Goal: Information Seeking & Learning: Find specific fact

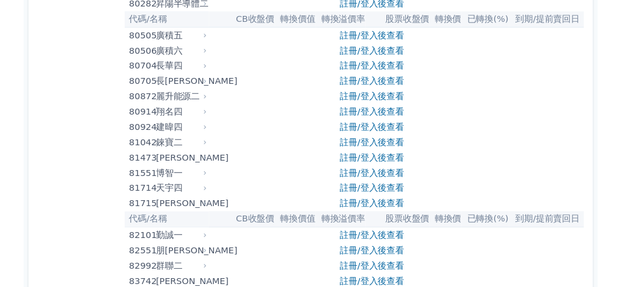
scroll to position [6144, 0]
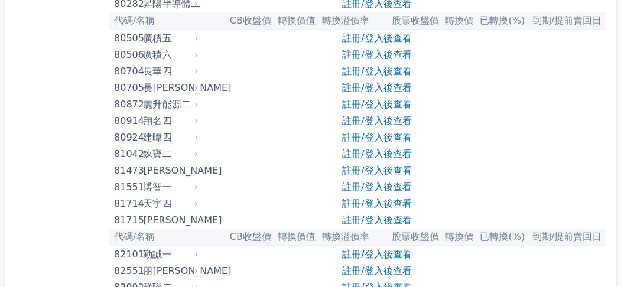
scroll to position [2359, 0]
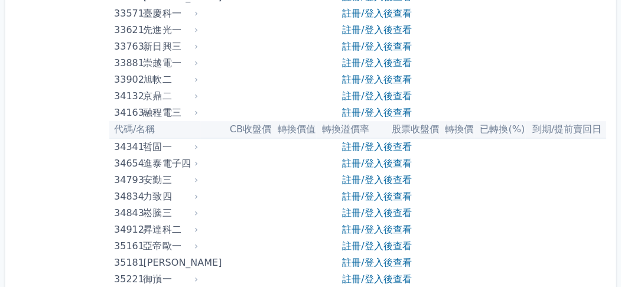
drag, startPoint x: 114, startPoint y: 143, endPoint x: 136, endPoint y: 141, distance: 22.0
copy div "3533"
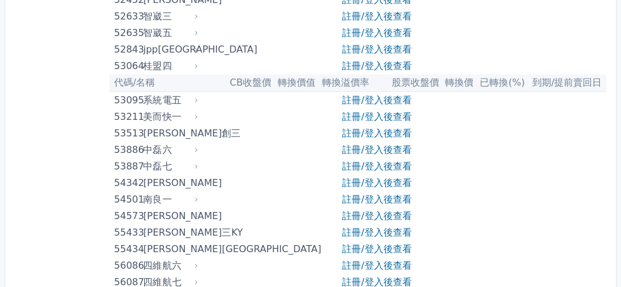
scroll to position [6144, 0]
